Goal: Information Seeking & Learning: Learn about a topic

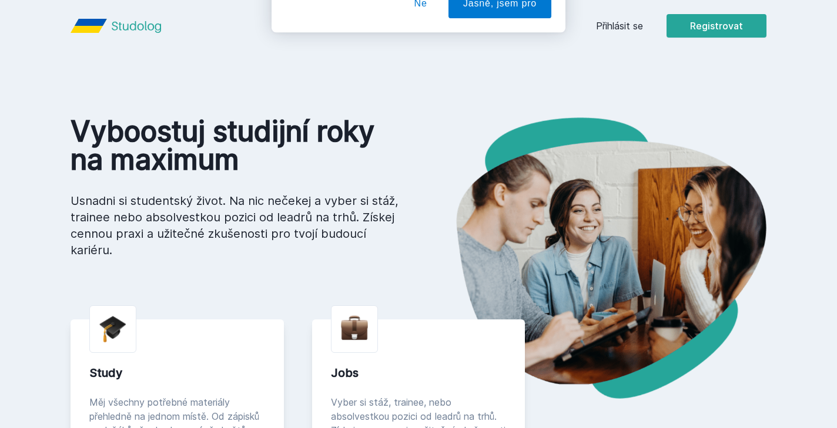
click at [423, 72] on button "Ne" at bounding box center [421, 75] width 42 height 29
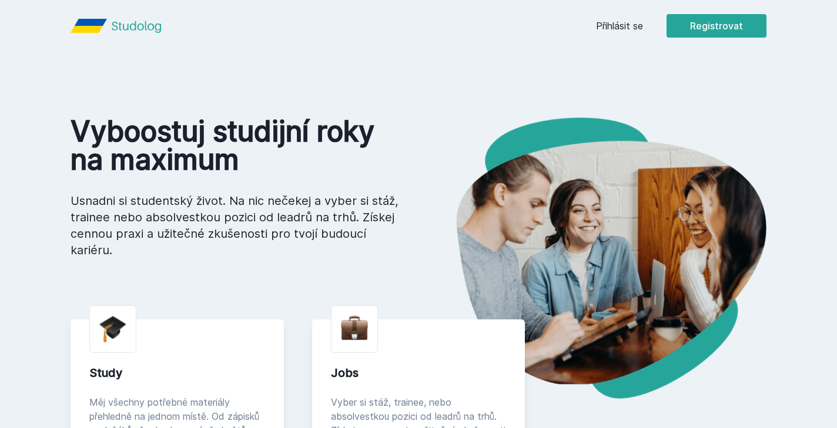
click at [620, 29] on link "Přihlásit se" at bounding box center [619, 26] width 47 height 14
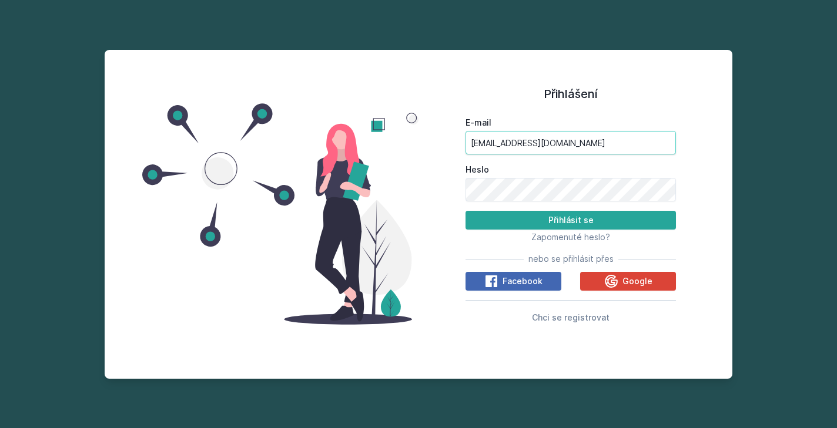
type input "[EMAIL_ADDRESS][DOMAIN_NAME]"
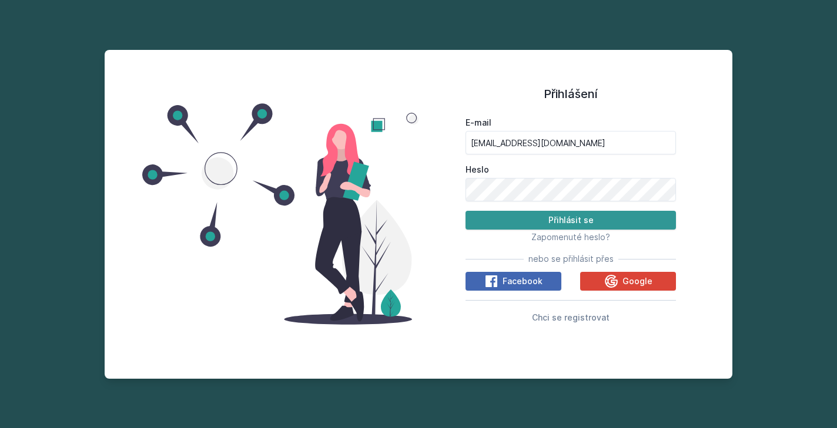
click at [530, 221] on button "Přihlásit se" at bounding box center [571, 220] width 210 height 19
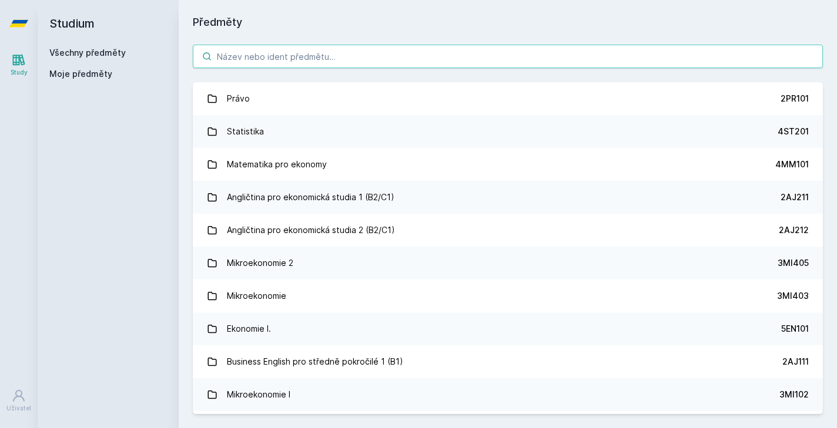
click at [321, 53] on input "search" at bounding box center [508, 57] width 630 height 24
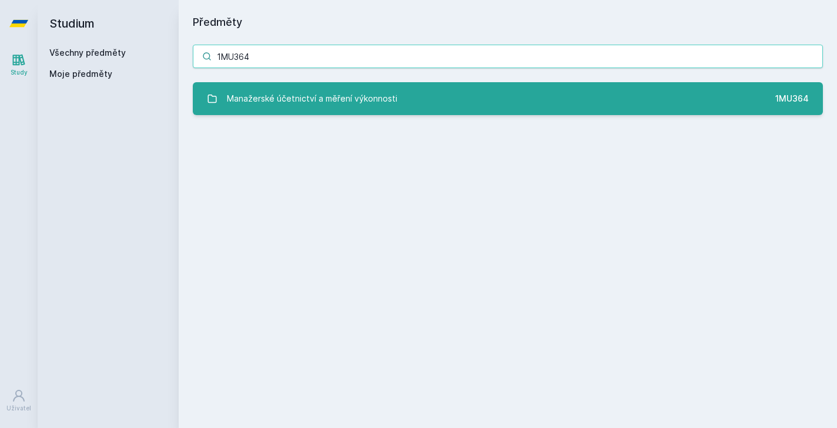
type input "1MU364"
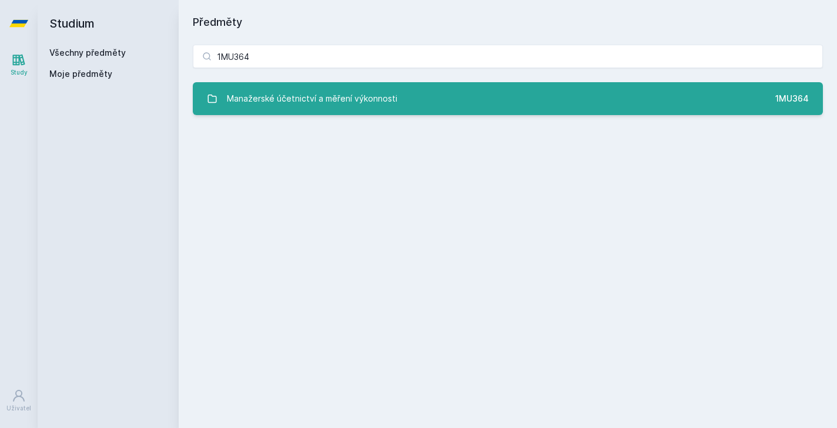
click at [400, 107] on link "Manažerské účetnictví a měření výkonnosti 1MU364" at bounding box center [508, 98] width 630 height 33
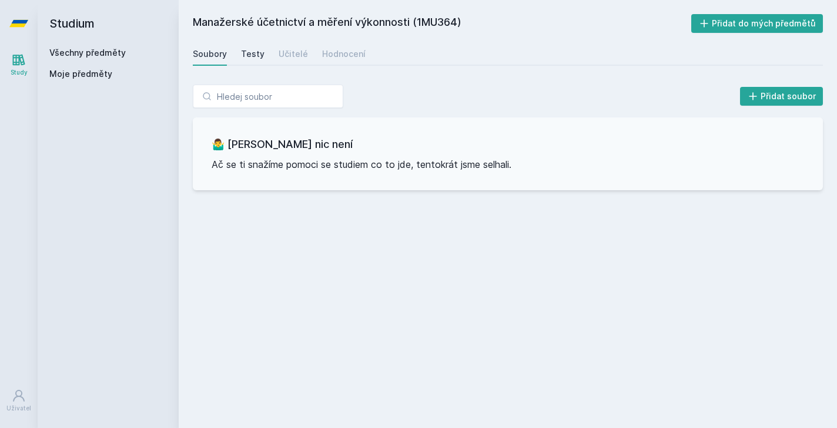
click at [250, 51] on div "Testy" at bounding box center [253, 54] width 24 height 12
click at [289, 51] on div "Učitelé" at bounding box center [293, 54] width 29 height 12
click at [337, 52] on div "Hodnocení" at bounding box center [343, 54] width 43 height 12
click at [206, 51] on div "Soubory" at bounding box center [210, 54] width 34 height 12
click at [23, 69] on div "Study" at bounding box center [19, 72] width 17 height 9
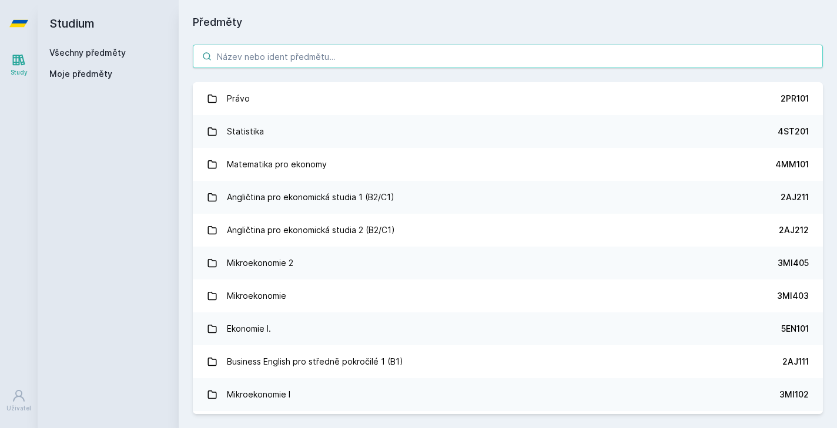
click at [286, 56] on input "search" at bounding box center [508, 57] width 630 height 24
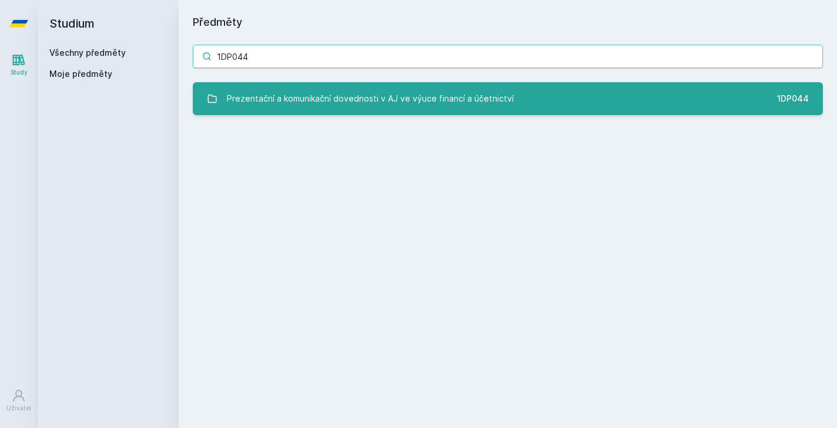
type input "1DP044"
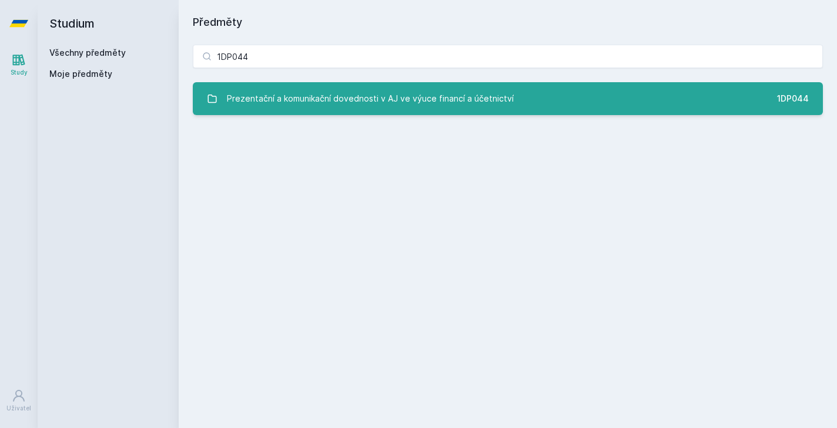
click at [358, 98] on div "Prezentační a komunikační dovednosti v AJ ve výuce financí a účetnictví" at bounding box center [370, 99] width 287 height 24
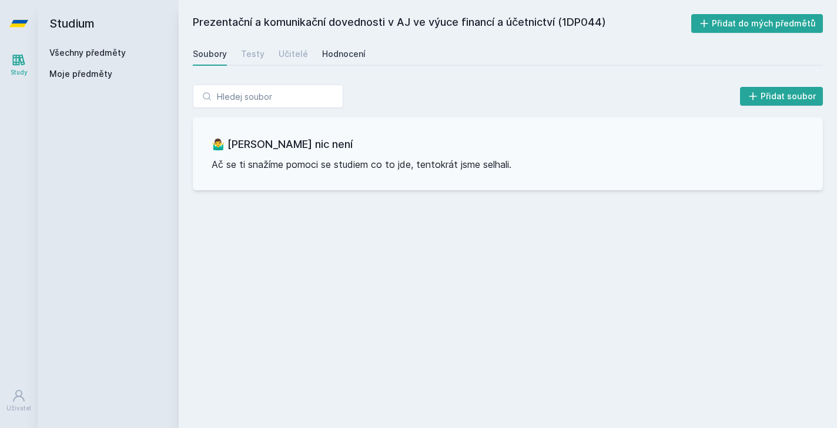
click at [343, 52] on div "Hodnocení" at bounding box center [343, 54] width 43 height 12
click at [199, 53] on div "Soubory" at bounding box center [210, 54] width 34 height 12
click at [14, 65] on icon at bounding box center [19, 60] width 12 height 11
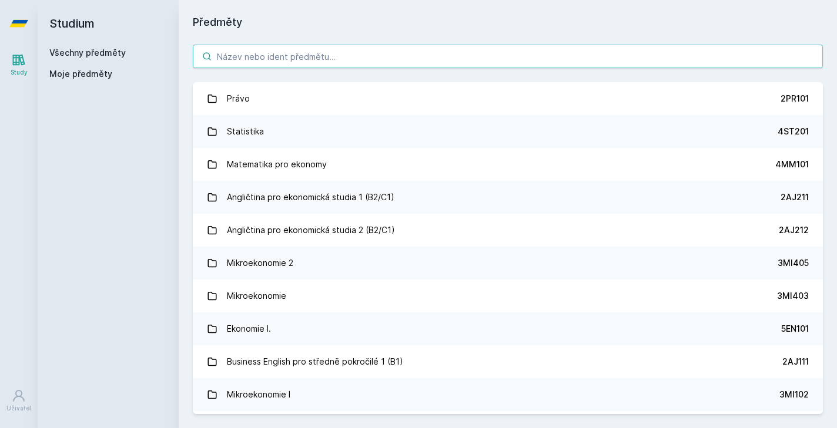
click at [307, 50] on input "search" at bounding box center [508, 57] width 630 height 24
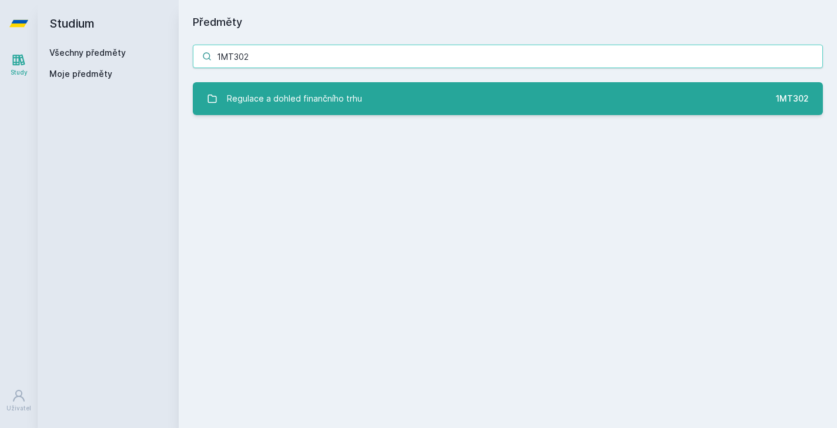
type input "1MT302"
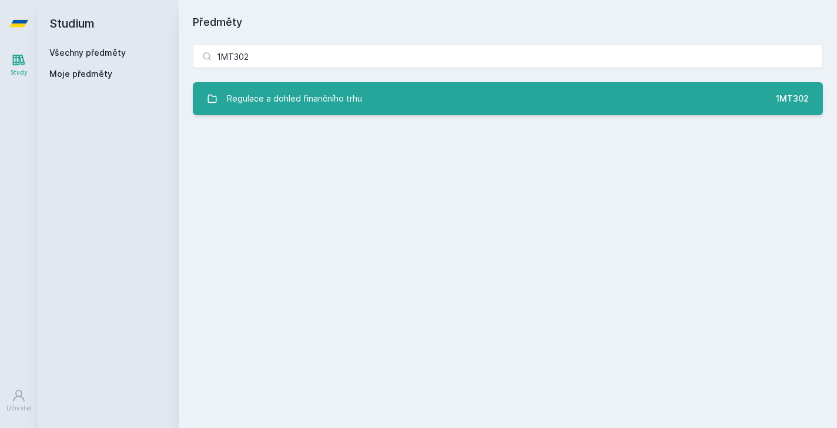
click at [359, 97] on div "Regulace a dohled finančního trhu" at bounding box center [294, 99] width 135 height 24
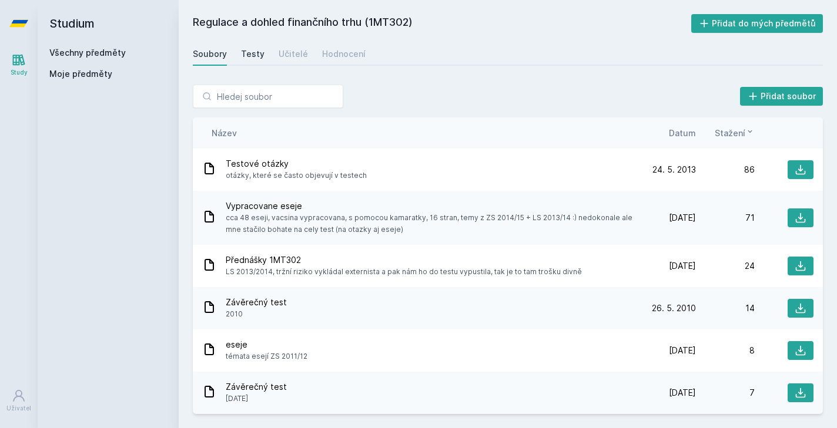
click at [260, 48] on div "Testy" at bounding box center [253, 54] width 24 height 12
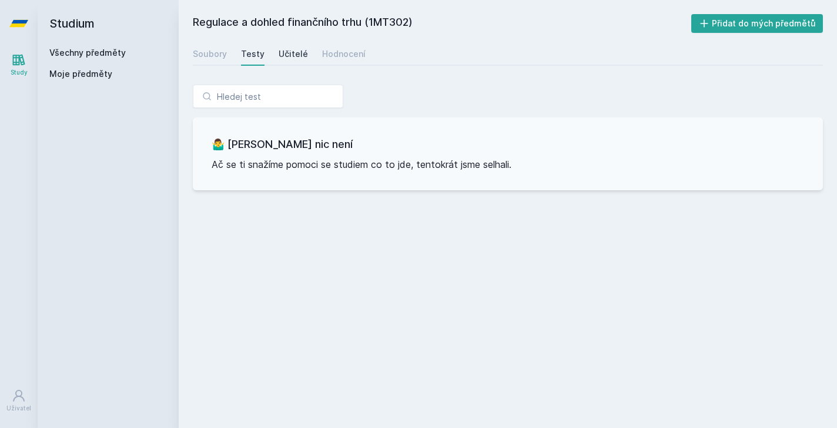
click at [302, 50] on div "Učitelé" at bounding box center [293, 54] width 29 height 12
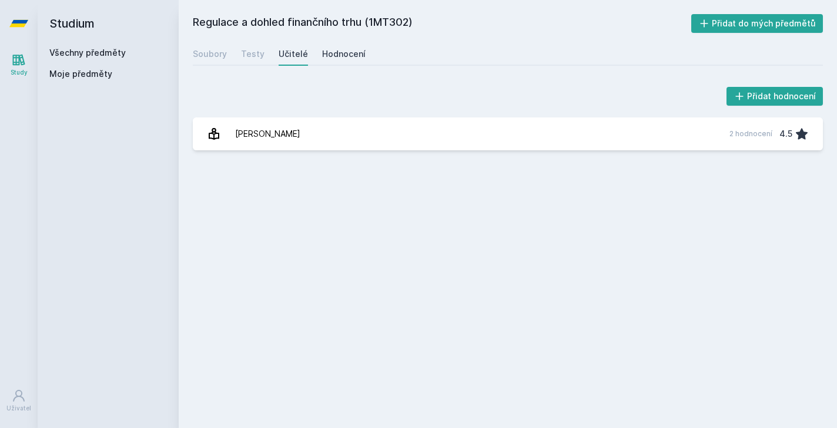
click at [341, 52] on div "Hodnocení" at bounding box center [343, 54] width 43 height 12
